Goal: Check status: Check status

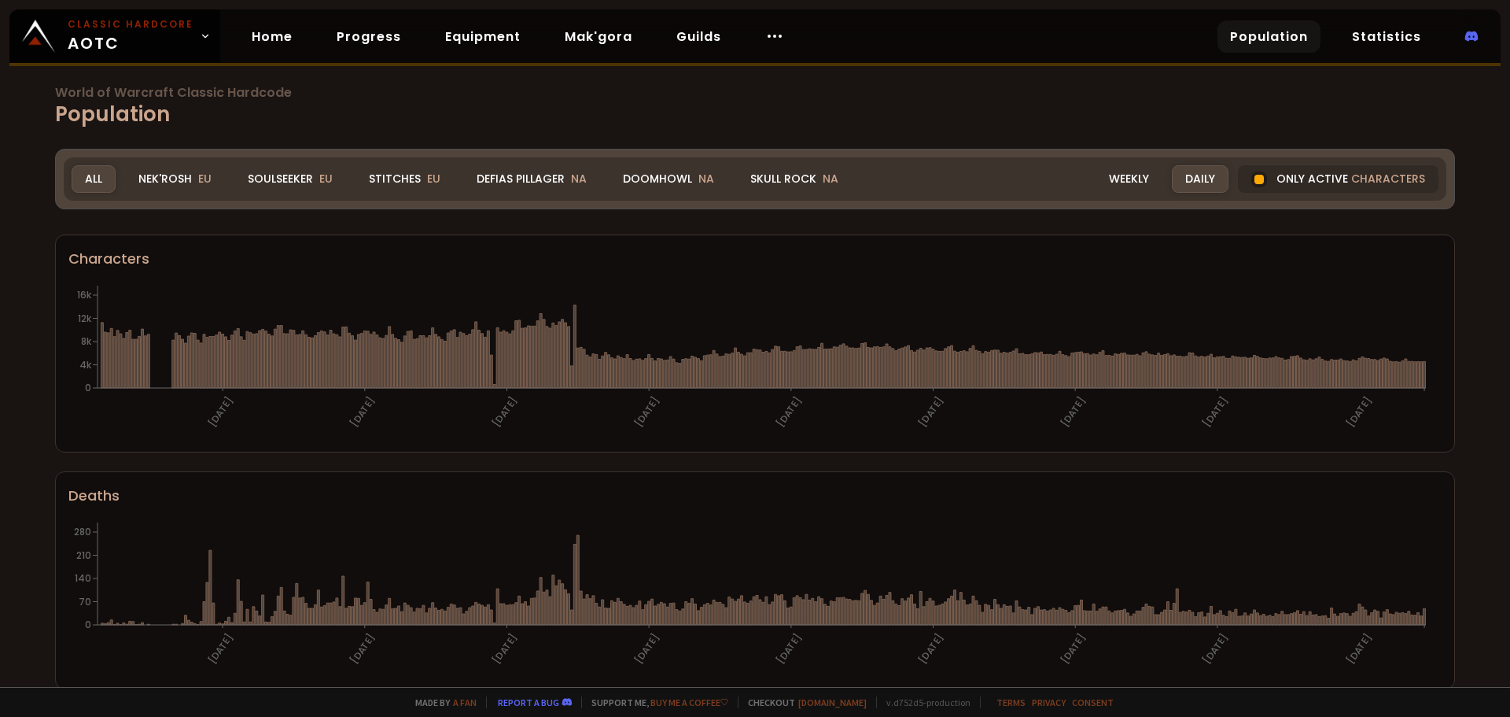
click at [222, 171] on div "Nek'Rosh EU" at bounding box center [175, 179] width 100 height 28
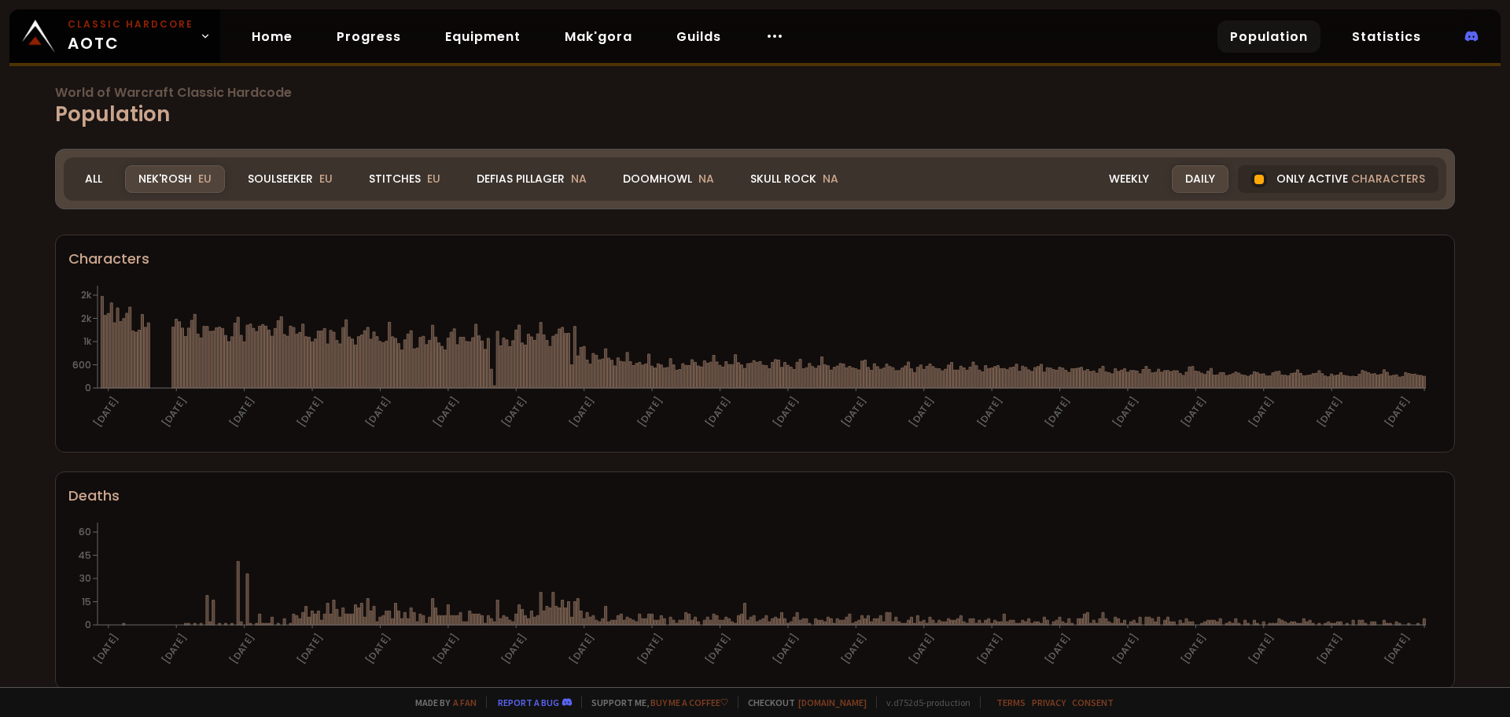
click at [310, 175] on div "Soulseeker EU" at bounding box center [290, 179] width 112 height 28
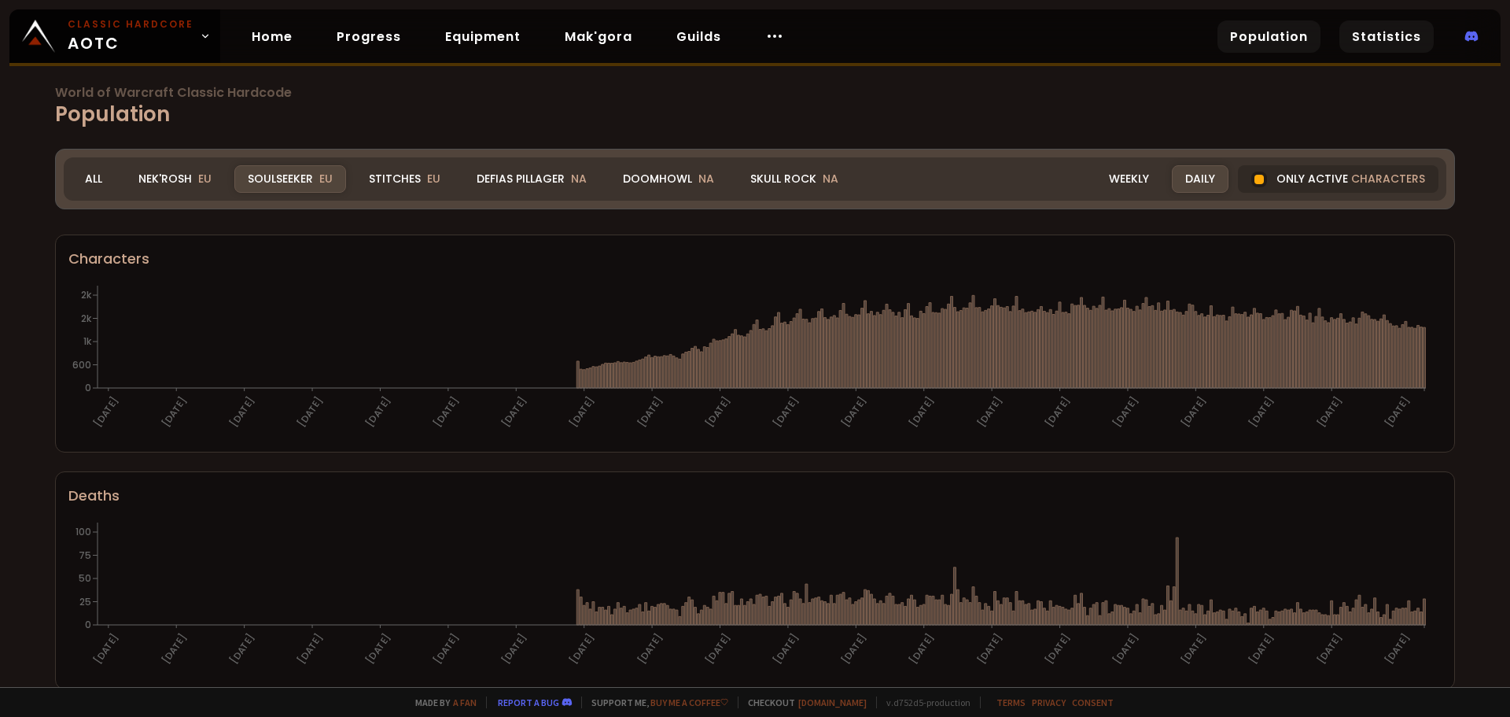
click at [1371, 34] on link "Statistics" at bounding box center [1387, 36] width 94 height 32
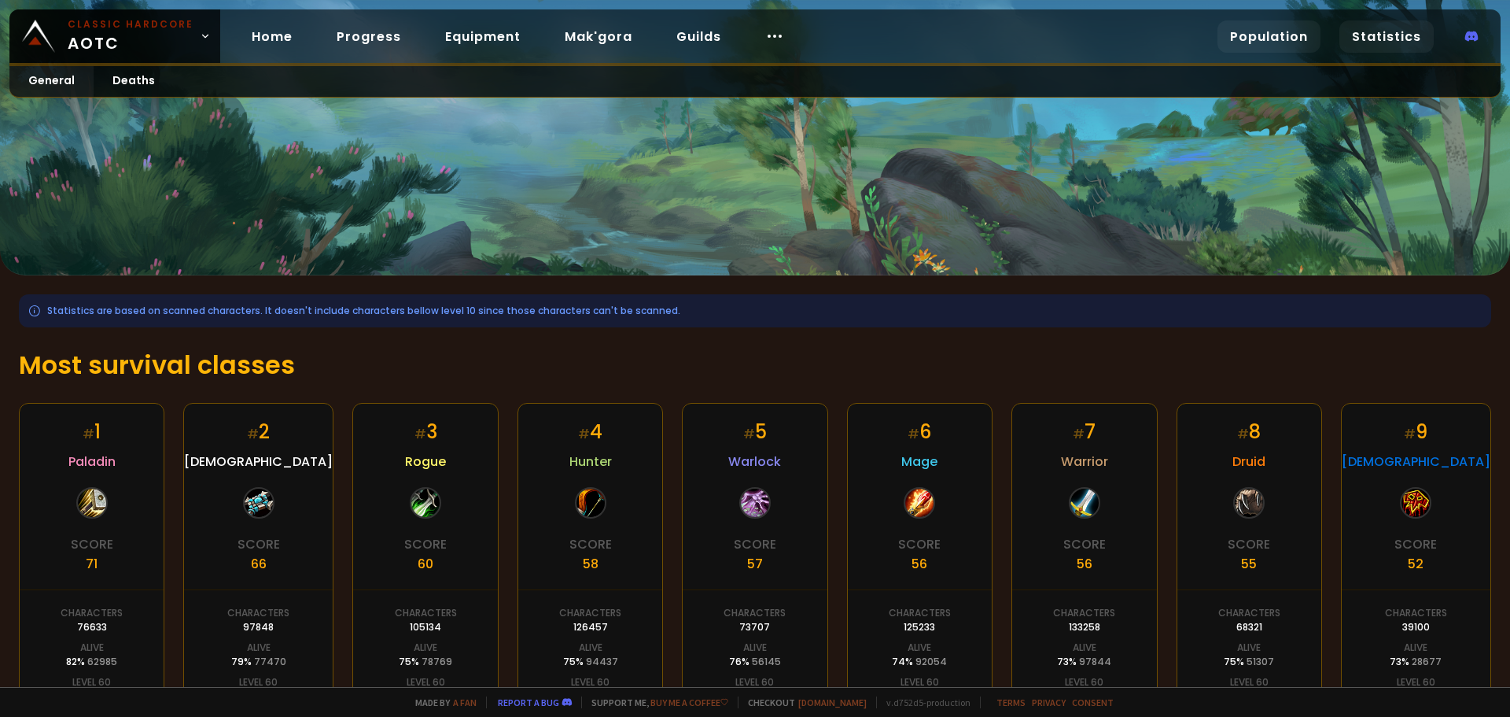
click at [1230, 40] on link "Population" at bounding box center [1269, 36] width 103 height 32
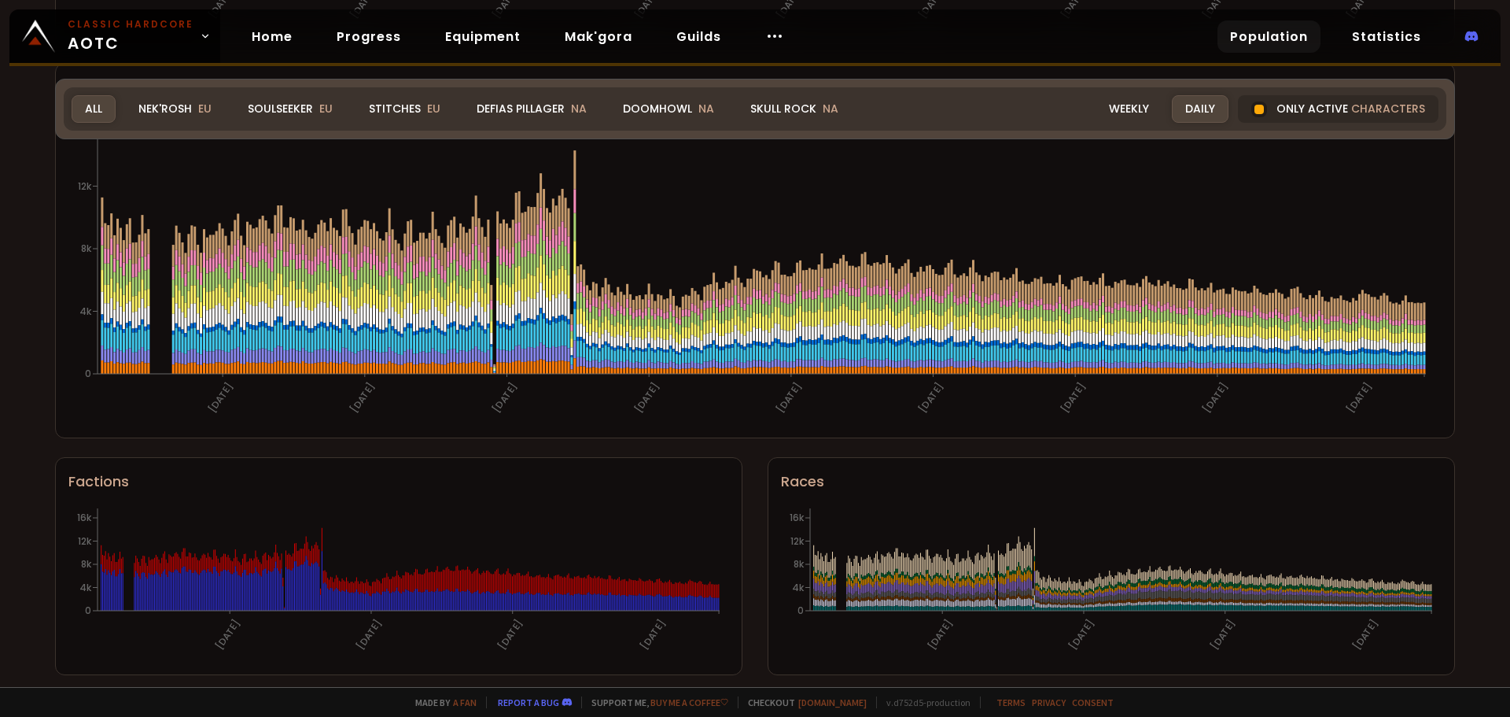
scroll to position [888, 0]
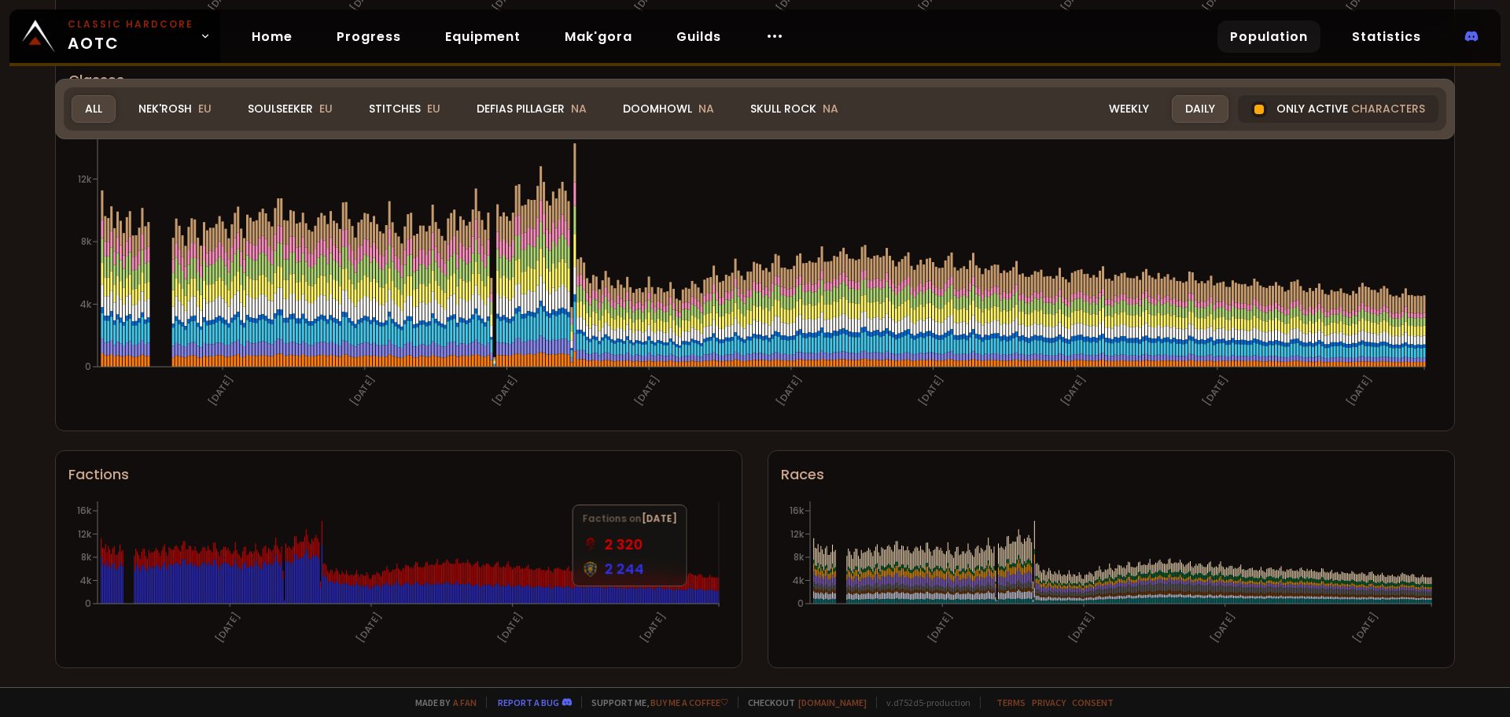
click at [718, 594] on icon at bounding box center [718, 596] width 1 height 13
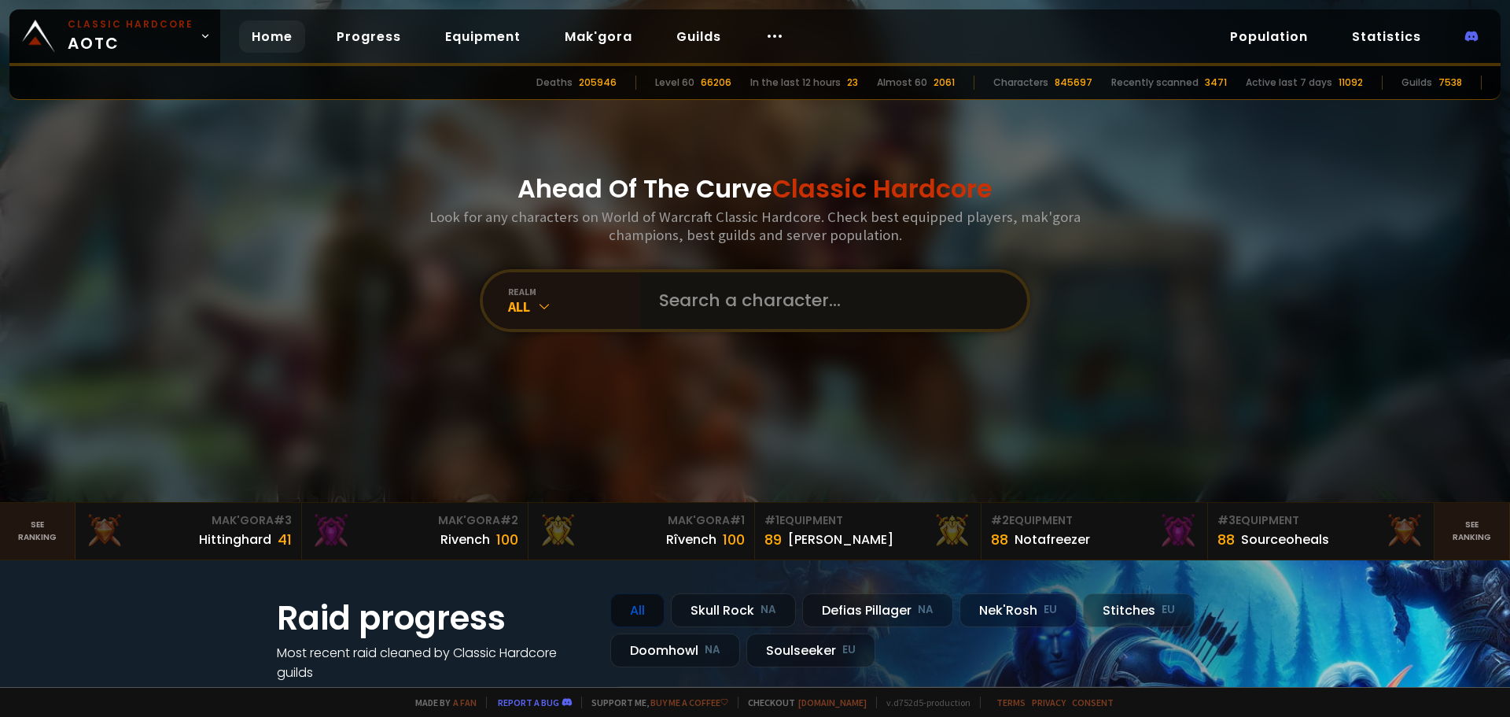
click at [751, 305] on input "text" at bounding box center [829, 300] width 359 height 57
type input "Dari"
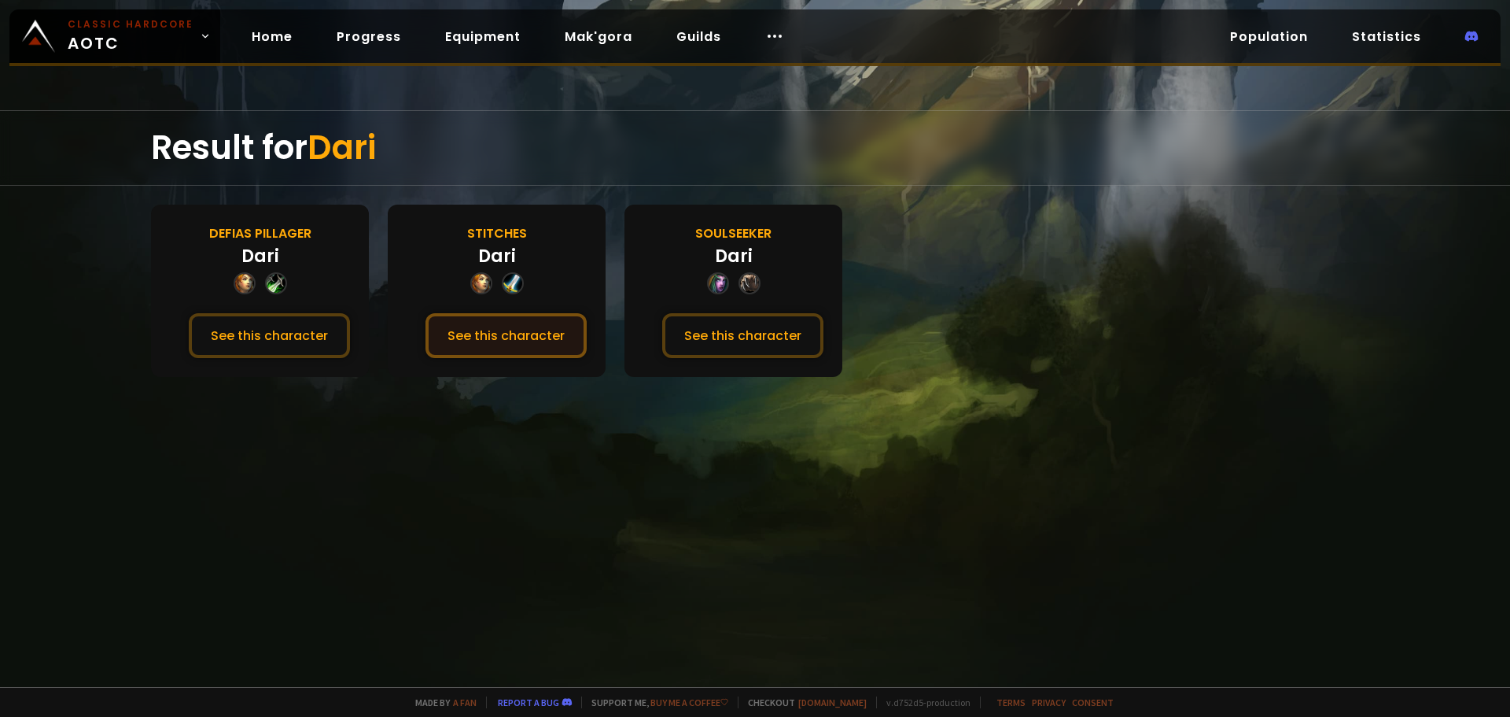
click at [537, 341] on button "See this character" at bounding box center [506, 335] width 161 height 45
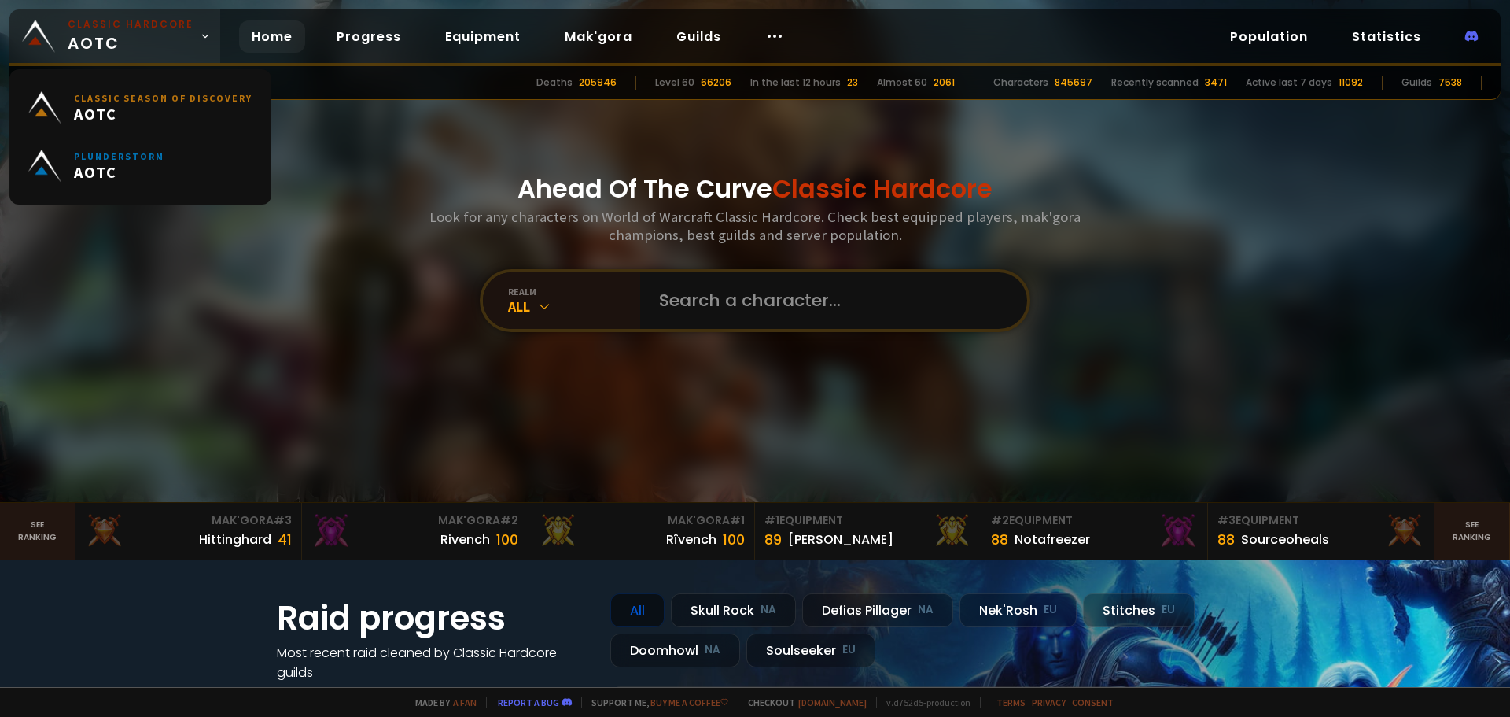
click at [171, 39] on span "Classic Hardcore AOTC" at bounding box center [131, 36] width 126 height 38
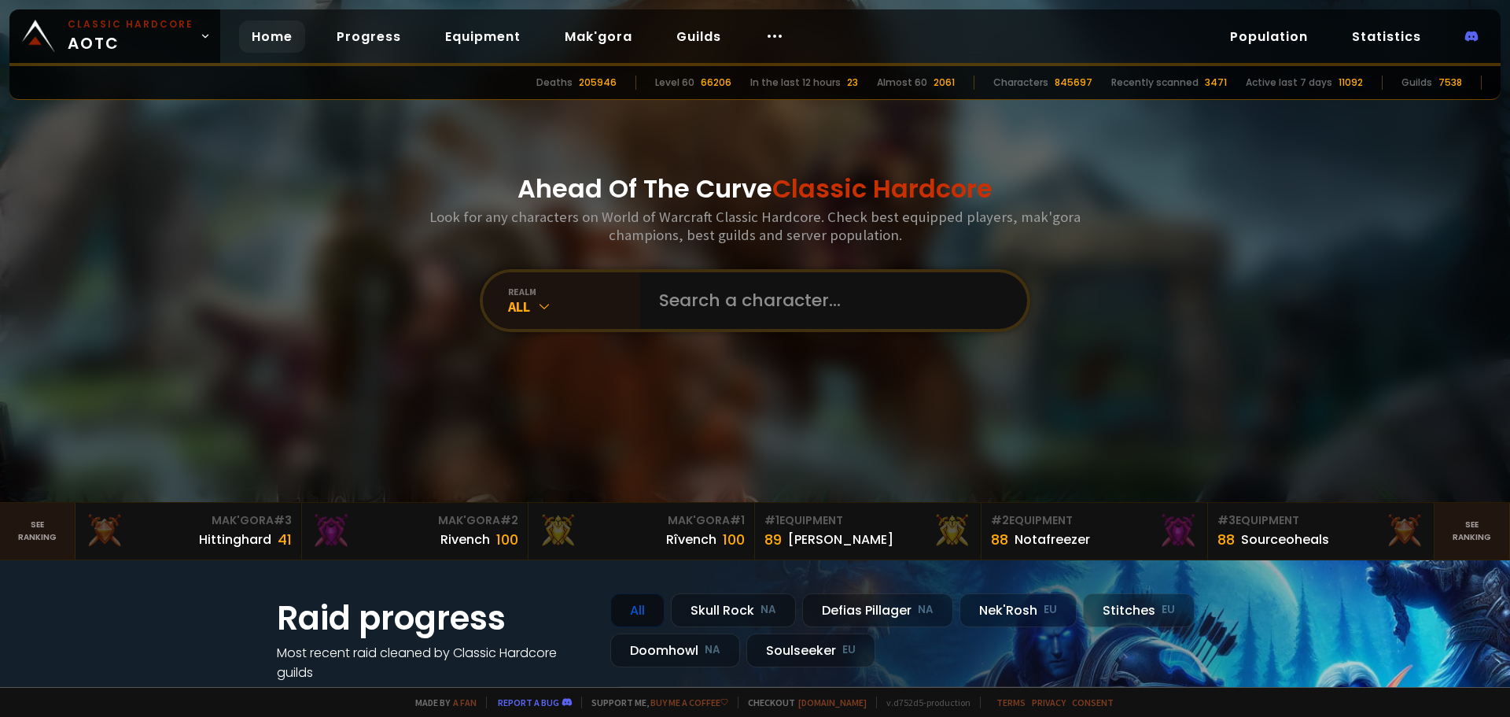
click at [392, 293] on div "Ahead Of The Curve Classic Hardcore Look for any characters on World of Warcraf…" at bounding box center [756, 251] width 948 height 502
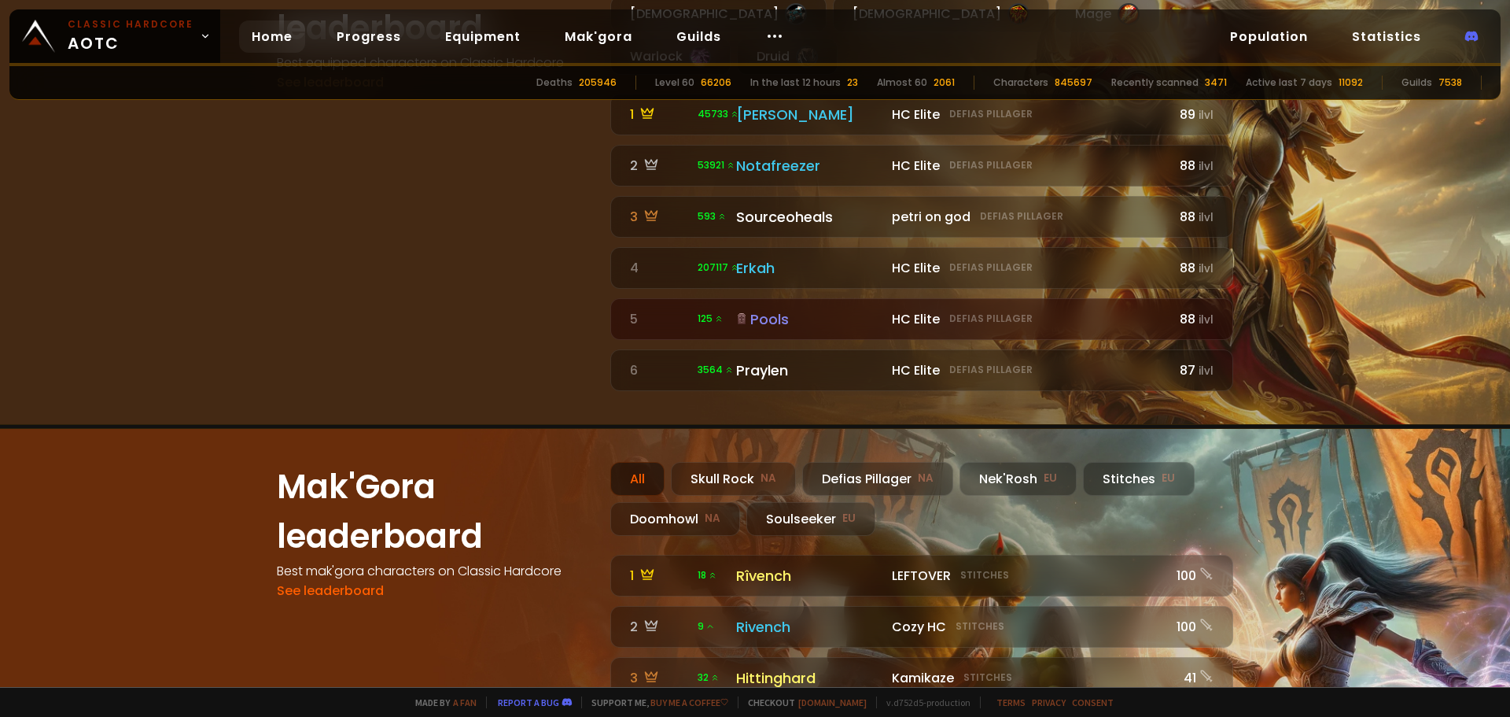
scroll to position [1180, 0]
